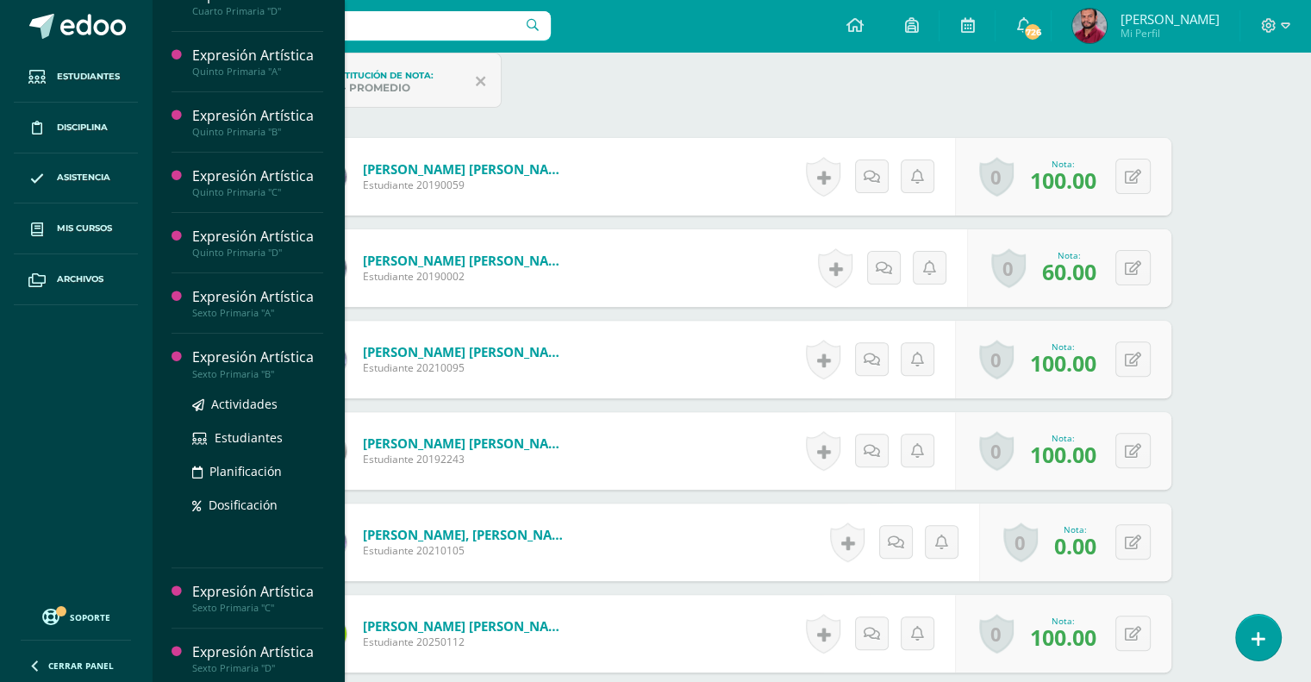
scroll to position [455, 0]
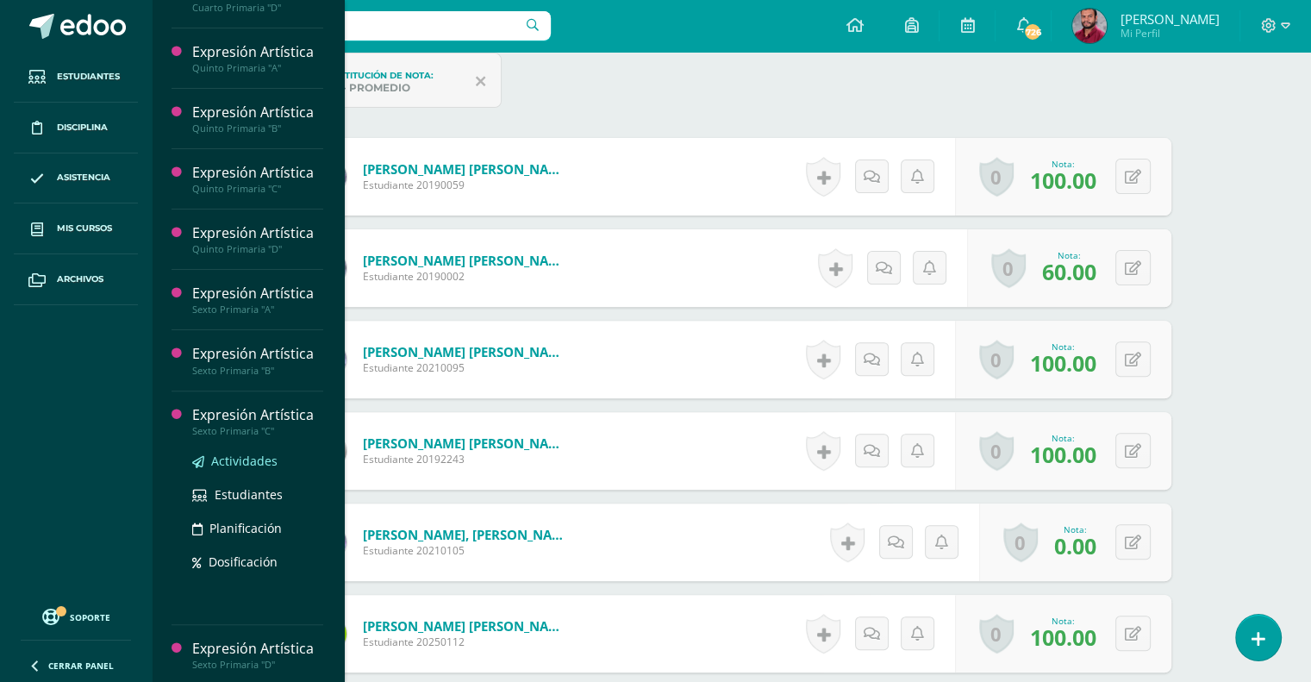
click at [266, 452] on span "Actividades" at bounding box center [244, 460] width 66 height 16
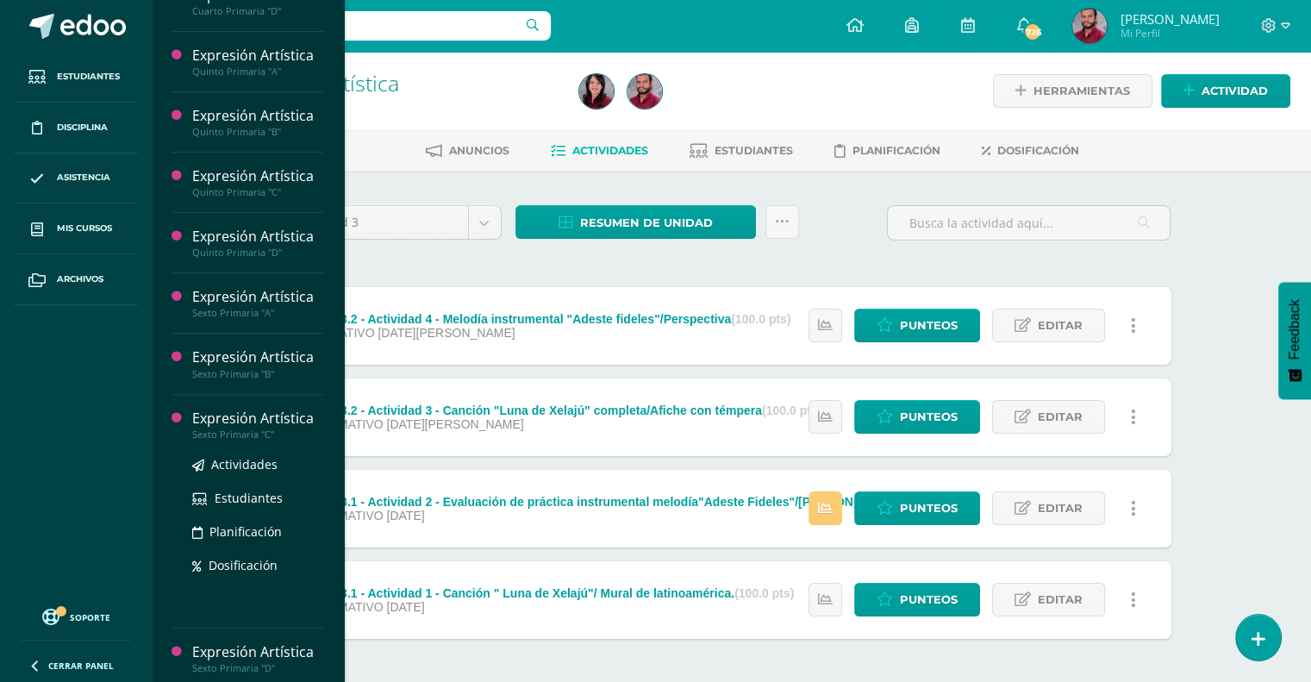
scroll to position [455, 0]
click at [246, 452] on span "Actividades" at bounding box center [244, 460] width 66 height 16
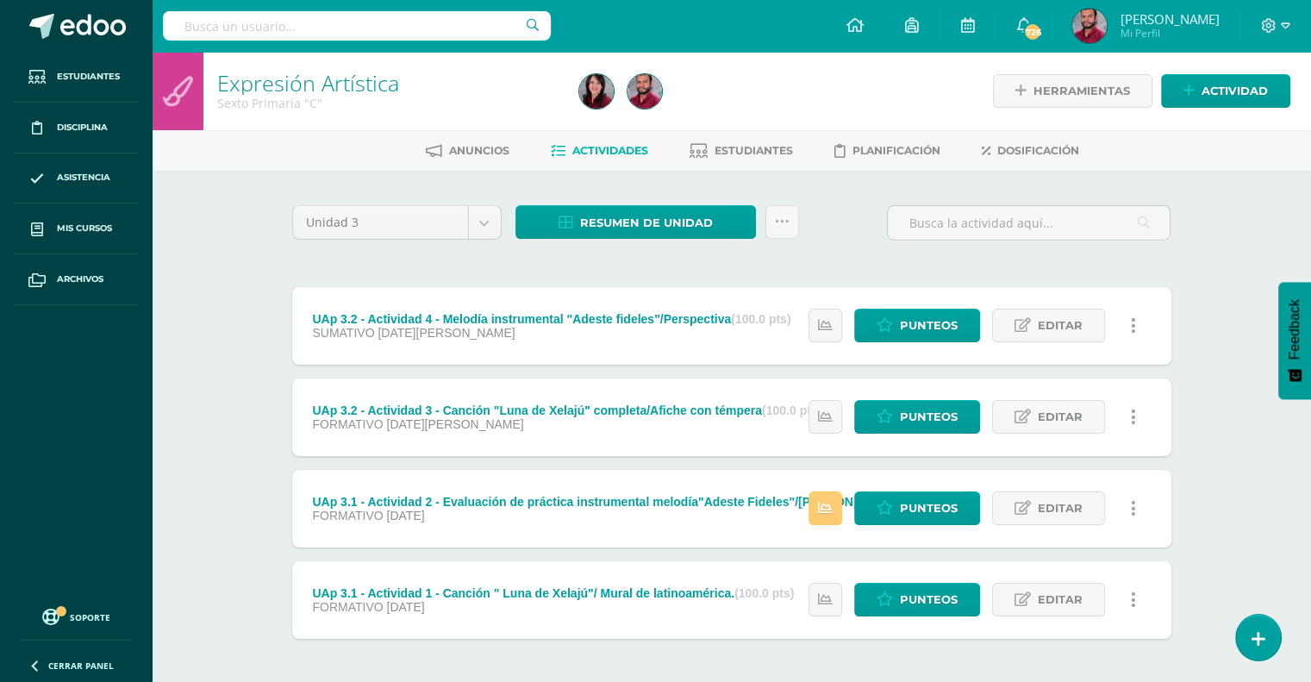
click at [775, 238] on div "Resumen de unidad Descargar como HTML Descargar como PDF Descargar como XLS Sub…" at bounding box center [656, 229] width 297 height 49
click at [783, 221] on icon at bounding box center [782, 222] width 15 height 15
click at [762, 269] on link "Subir actividades en masa" at bounding box center [739, 275] width 190 height 41
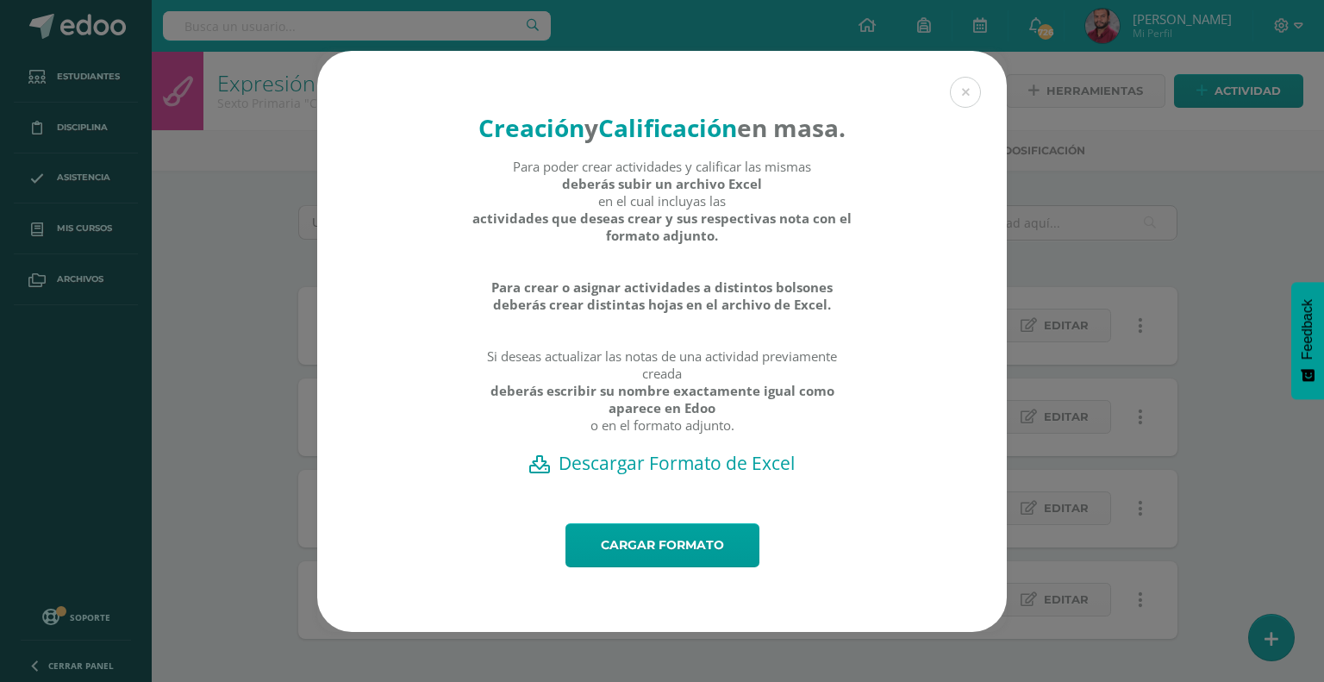
click at [677, 475] on h2 "Descargar Formato de Excel" at bounding box center [661, 463] width 629 height 24
click at [964, 77] on button at bounding box center [965, 92] width 31 height 31
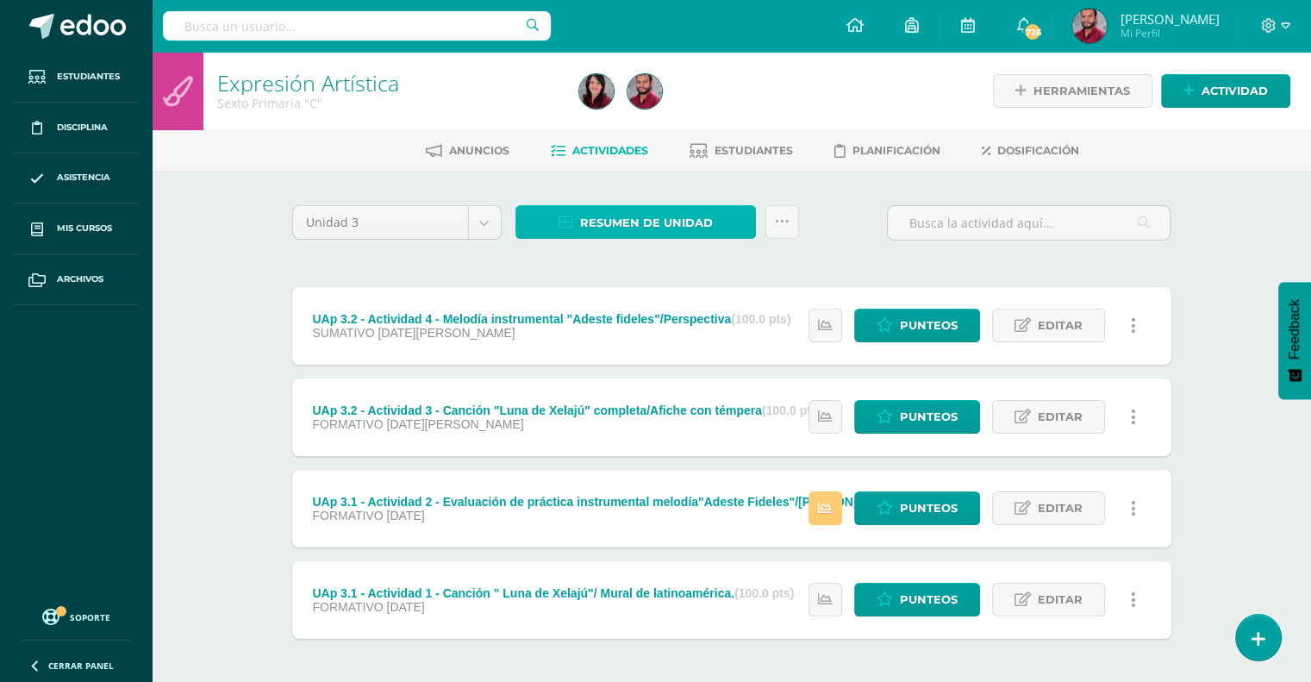
click at [642, 220] on span "Resumen de unidad" at bounding box center [646, 223] width 133 height 32
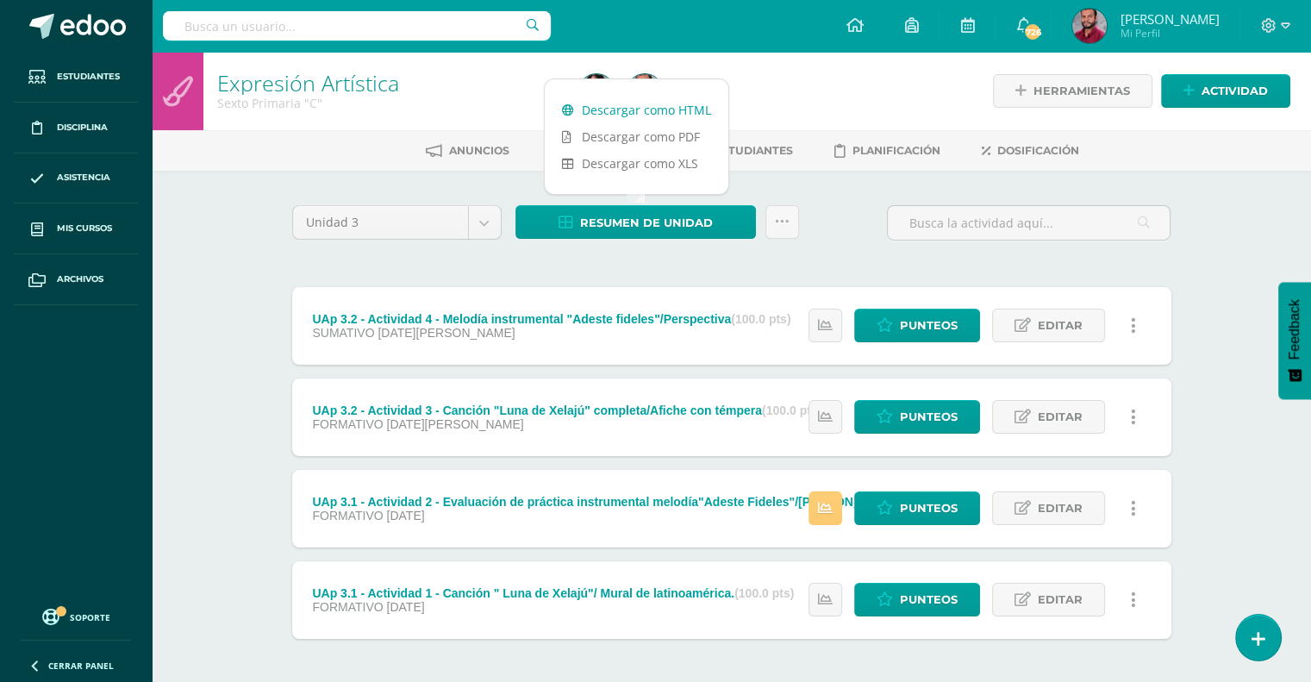
click at [691, 100] on link "Descargar como HTML" at bounding box center [637, 110] width 184 height 27
click at [788, 218] on icon at bounding box center [782, 222] width 15 height 15
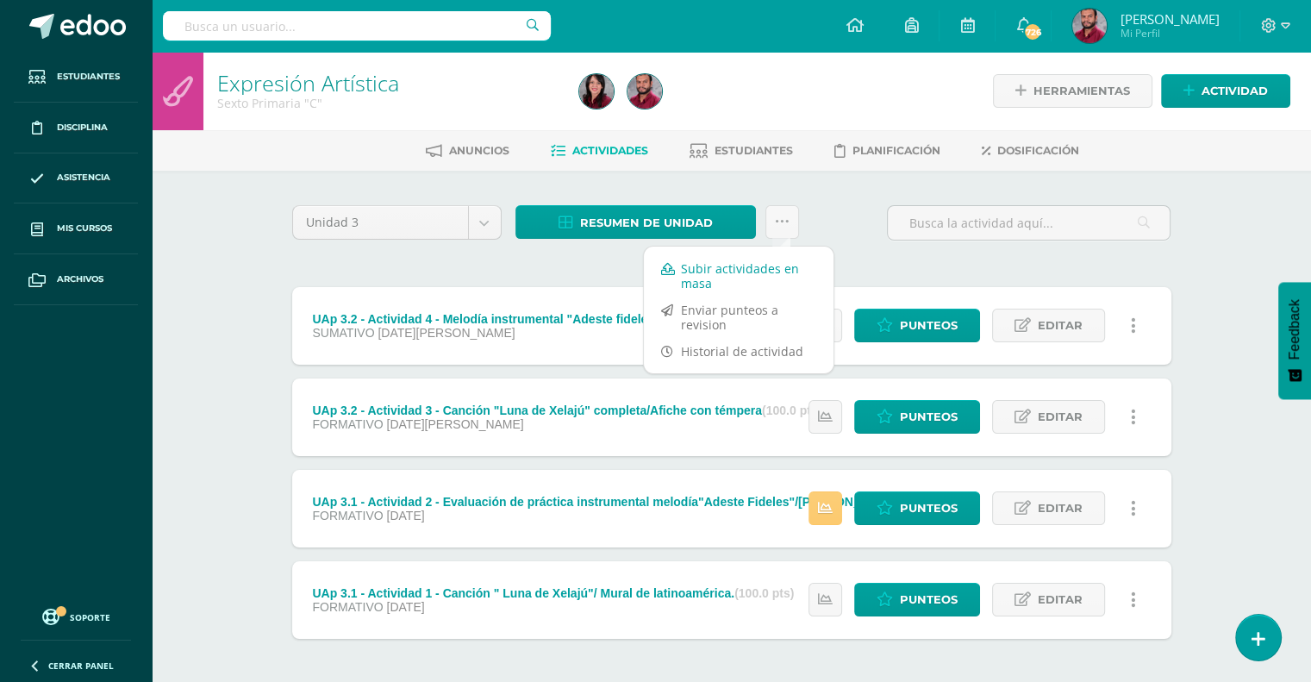
click at [755, 275] on link "Subir actividades en masa" at bounding box center [739, 275] width 190 height 41
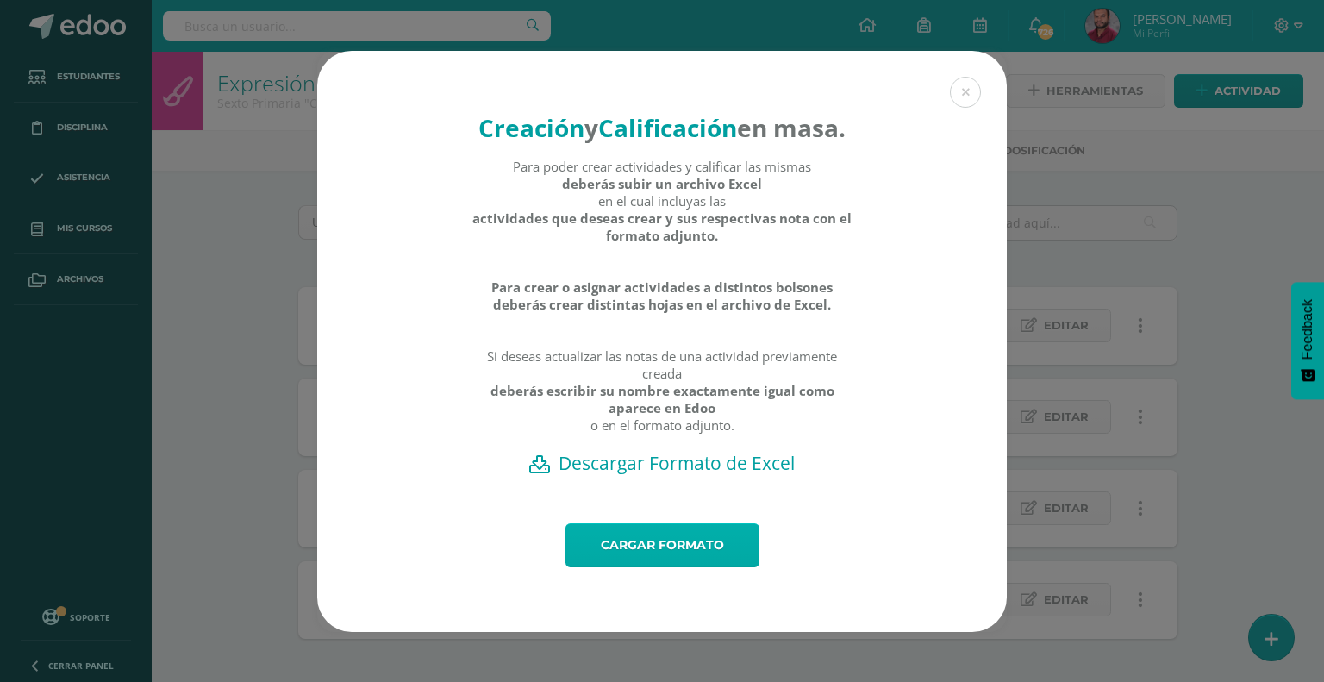
click at [658, 567] on link "Cargar formato" at bounding box center [662, 545] width 194 height 44
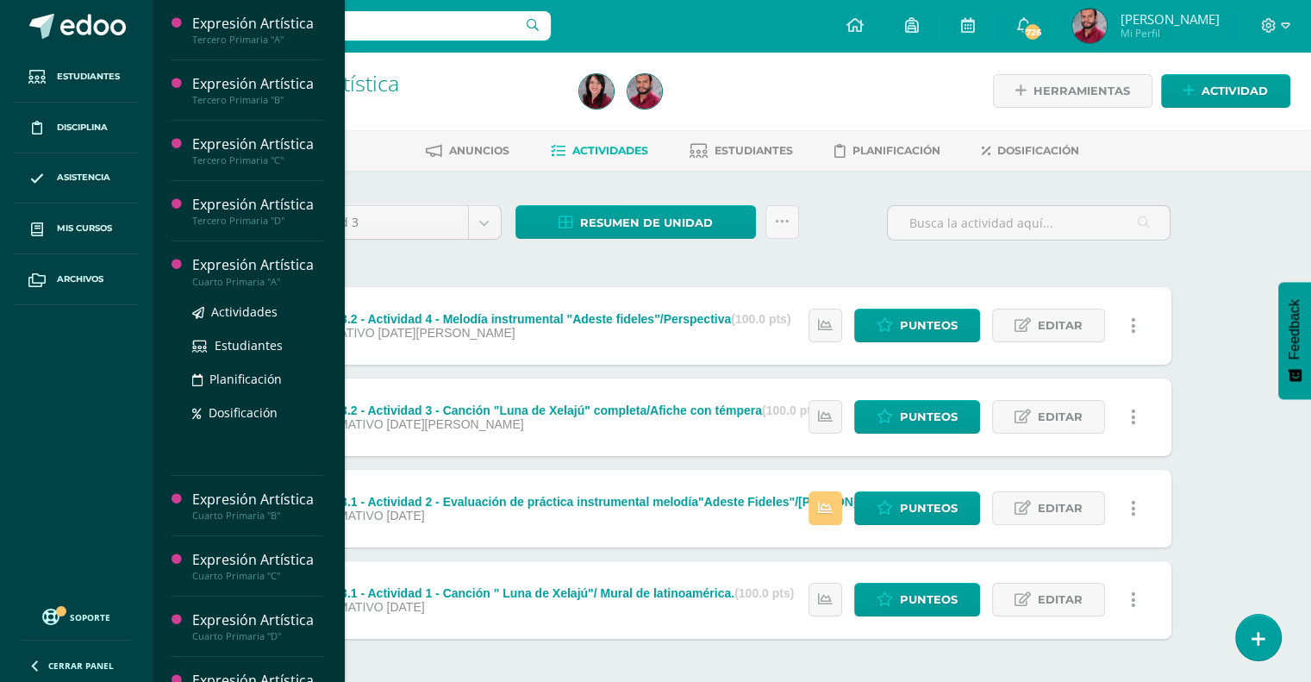
scroll to position [455, 0]
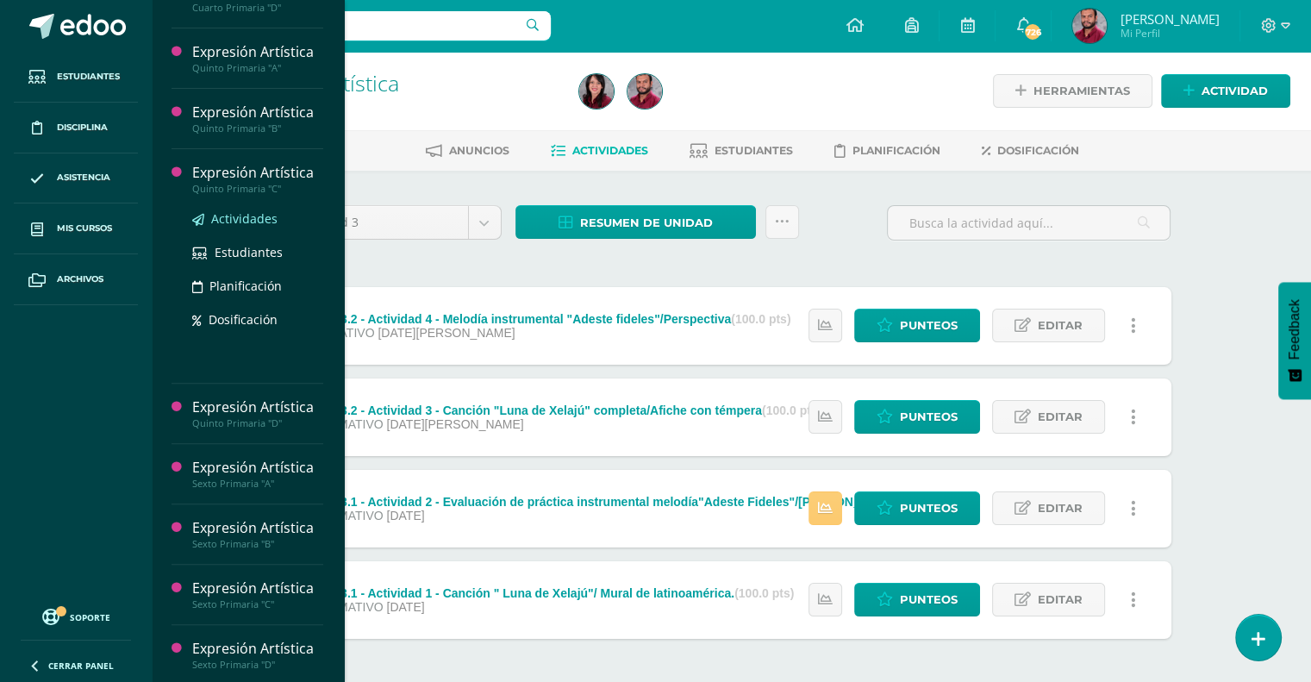
click at [255, 216] on span "Actividades" at bounding box center [244, 218] width 66 height 16
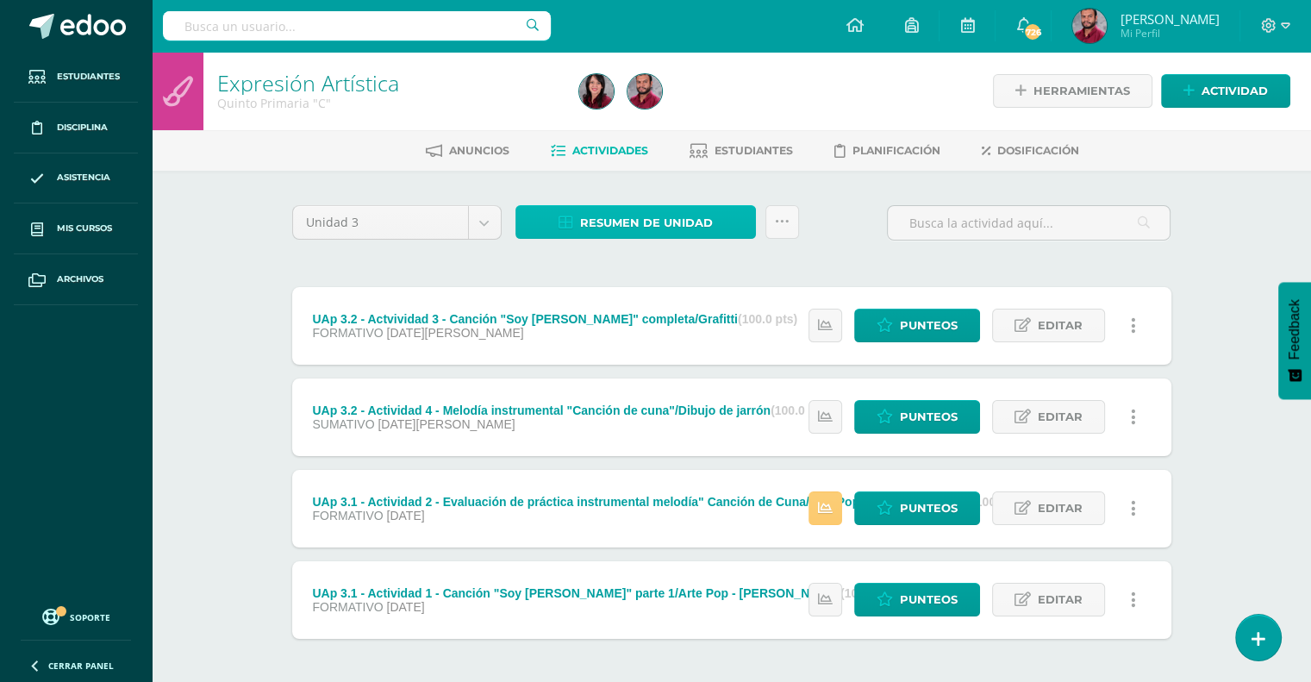
click at [714, 217] on link "Resumen de unidad" at bounding box center [635, 222] width 240 height 34
drag, startPoint x: 852, startPoint y: 215, endPoint x: 776, endPoint y: 223, distance: 76.2
click at [776, 223] on div "Unidad 3 Unidad 1 Unidad 2 Unidad 3 Unidad 4 Resumen de unidad Subir actividade…" at bounding box center [731, 229] width 893 height 49
click at [776, 223] on icon at bounding box center [782, 222] width 15 height 15
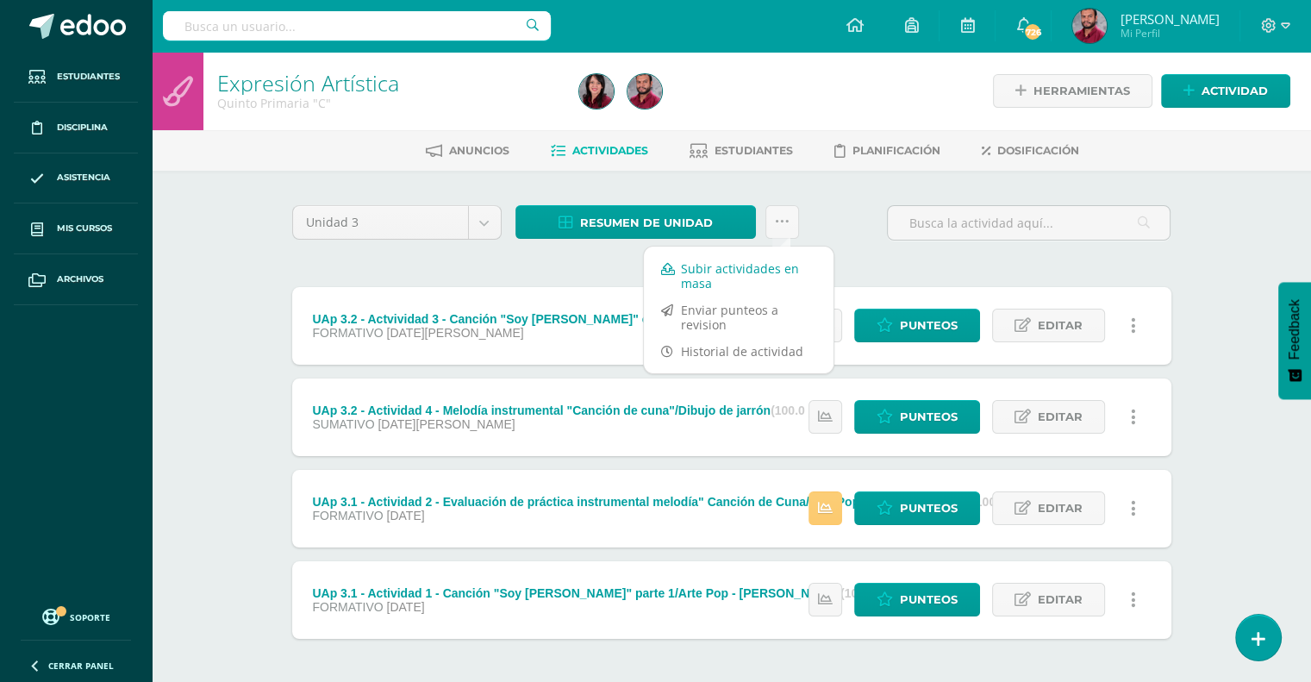
click at [751, 268] on link "Subir actividades en masa" at bounding box center [739, 275] width 190 height 41
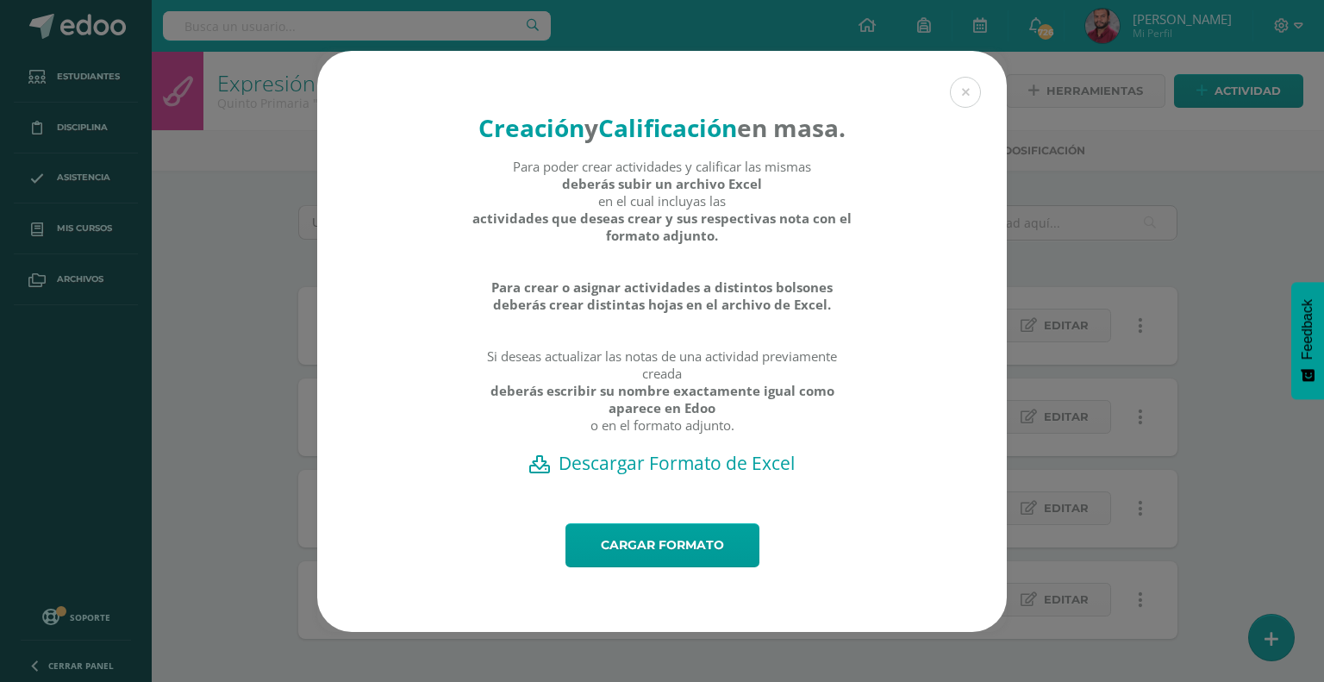
click at [689, 475] on h2 "Descargar Formato de Excel" at bounding box center [661, 463] width 629 height 24
click at [704, 554] on link "Cargar formato" at bounding box center [662, 545] width 194 height 44
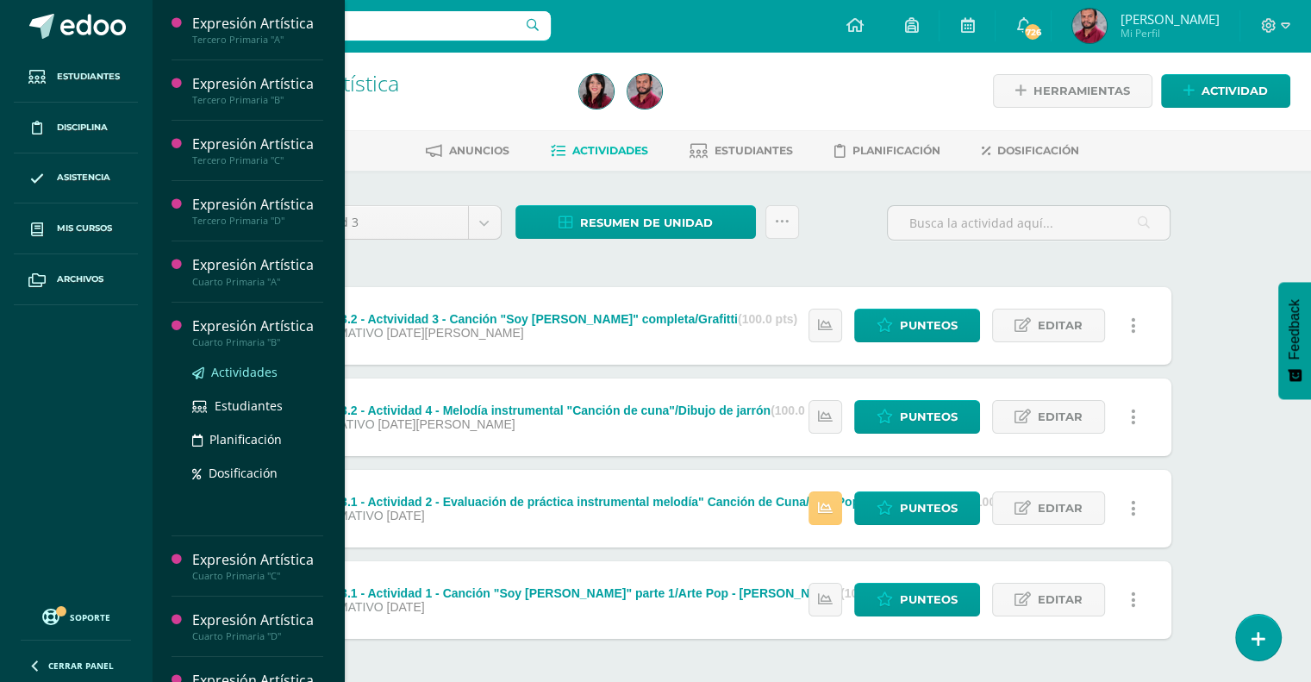
click at [240, 367] on span "Actividades" at bounding box center [244, 372] width 66 height 16
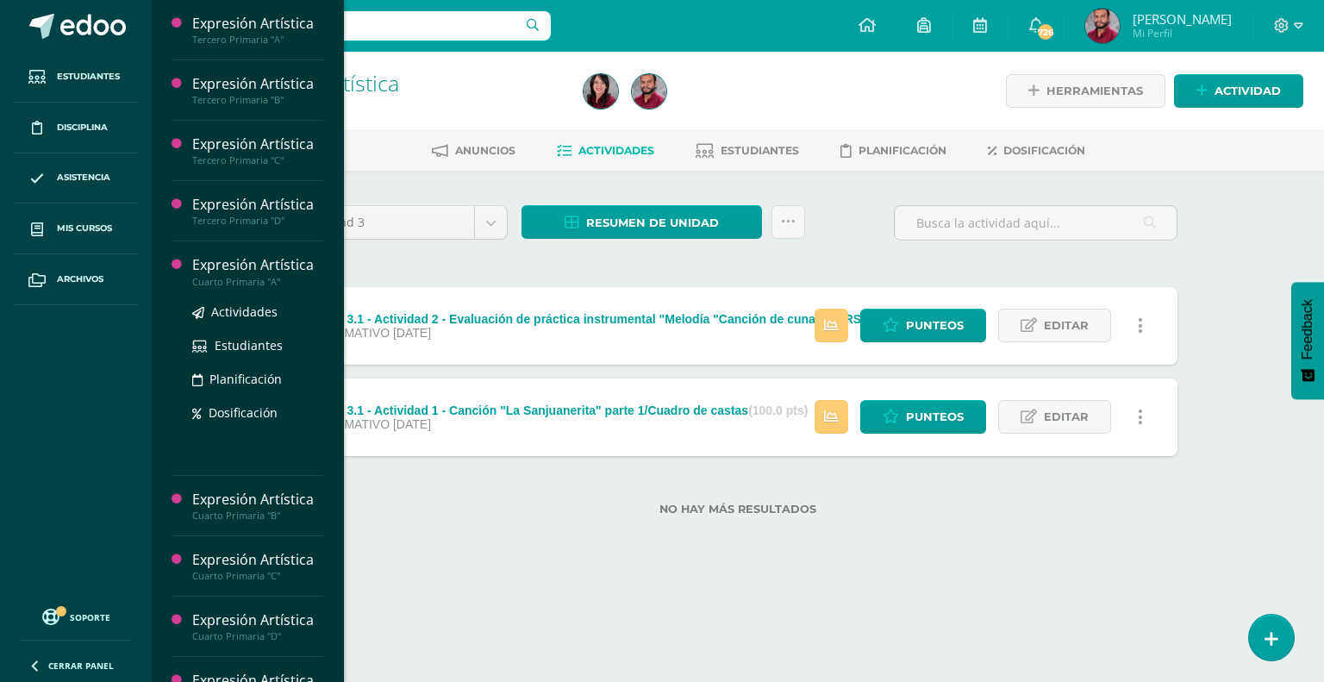
scroll to position [455, 0]
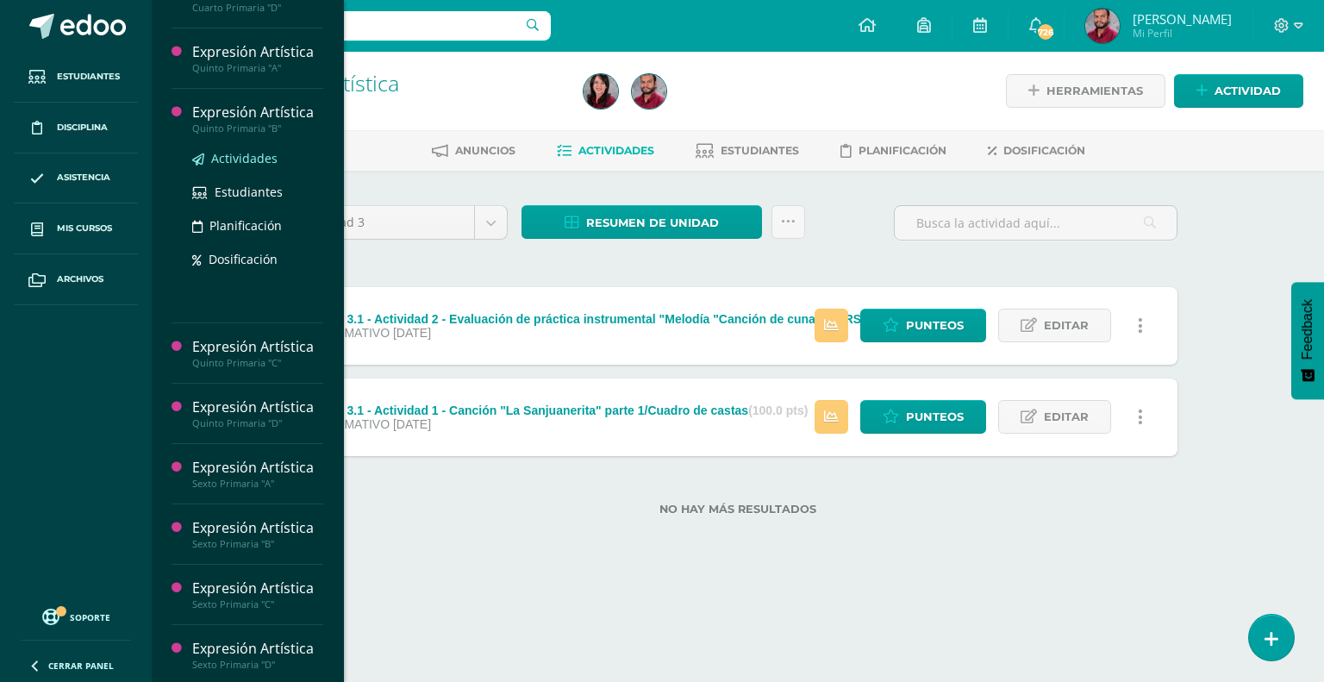
click at [254, 154] on span "Actividades" at bounding box center [244, 158] width 66 height 16
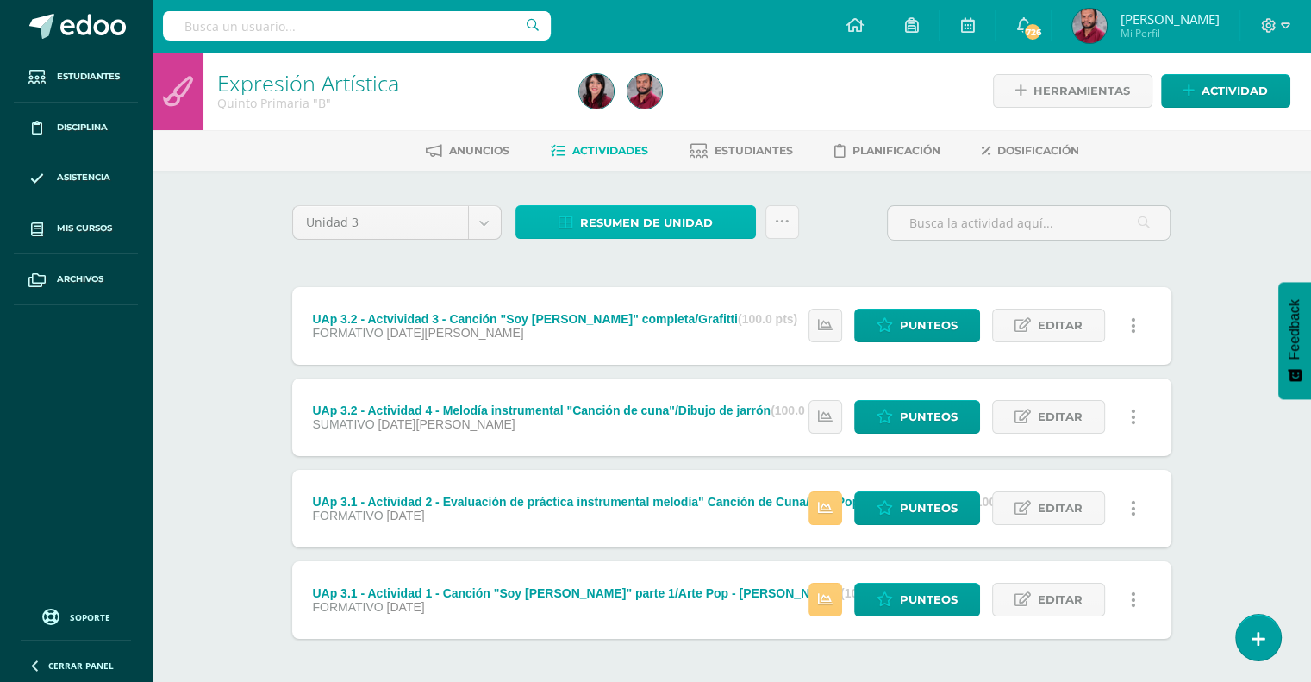
click at [635, 218] on span "Resumen de unidad" at bounding box center [646, 223] width 133 height 32
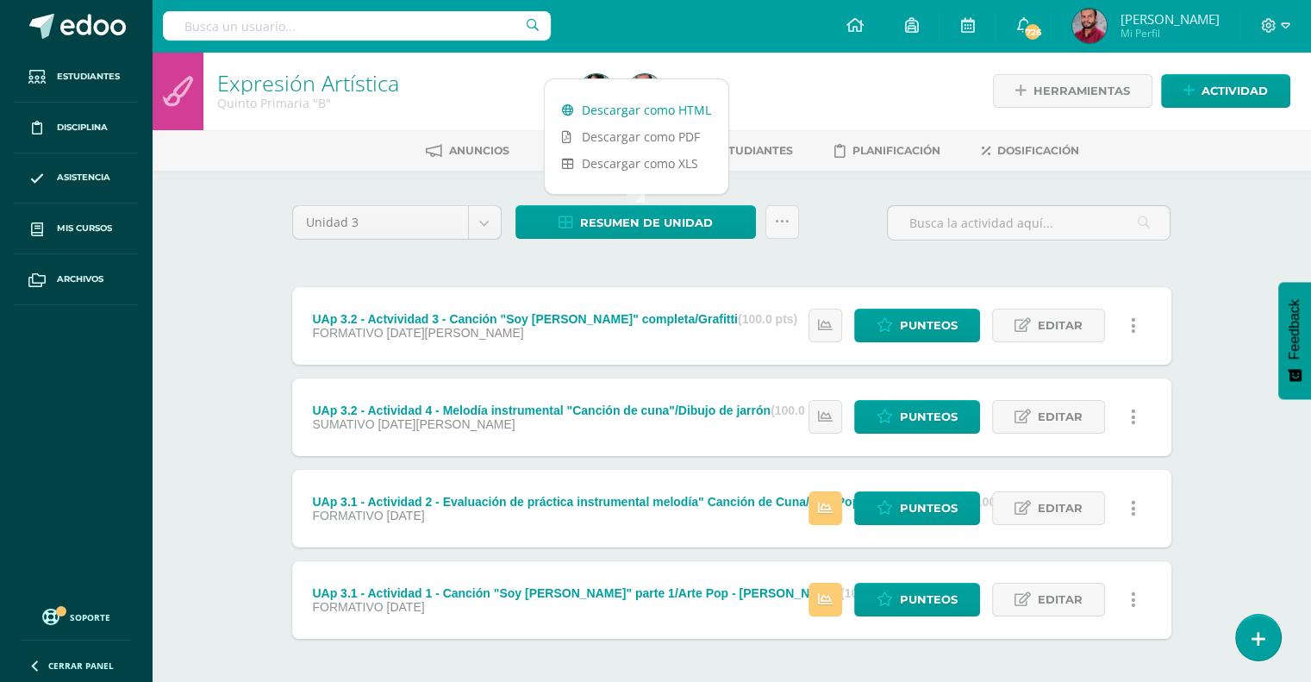
click at [693, 110] on link "Descargar como HTML" at bounding box center [637, 110] width 184 height 27
click at [846, 242] on div "Unidad 3 Unidad 1 Unidad 2 Unidad 3 Unidad 4 Resumen de unidad Subir actividade…" at bounding box center [731, 229] width 893 height 49
